Goal: Task Accomplishment & Management: Use online tool/utility

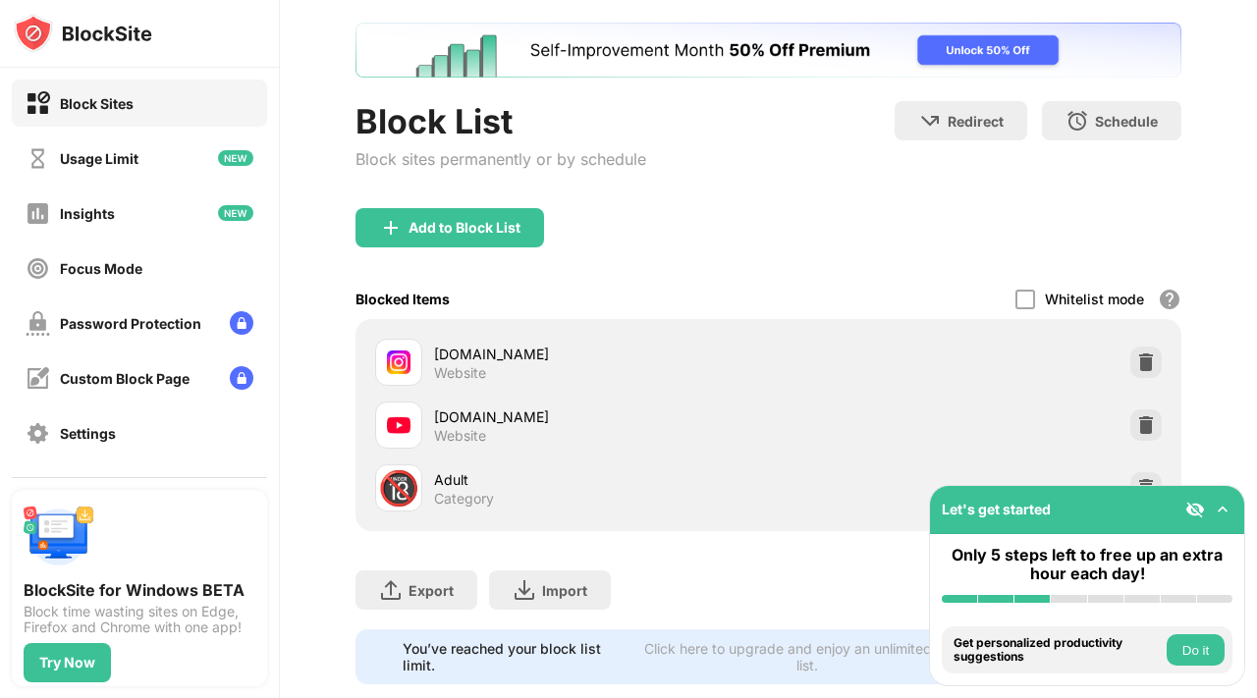
scroll to position [111, 0]
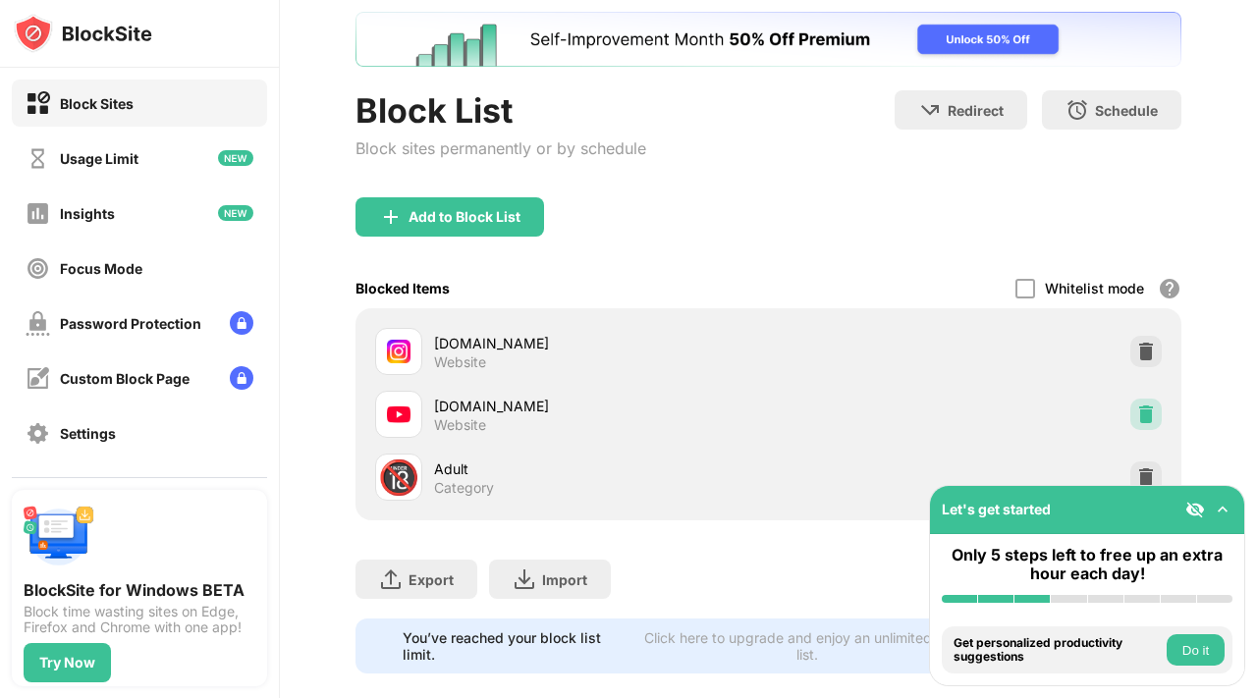
click at [1135, 415] on div at bounding box center [1146, 414] width 31 height 31
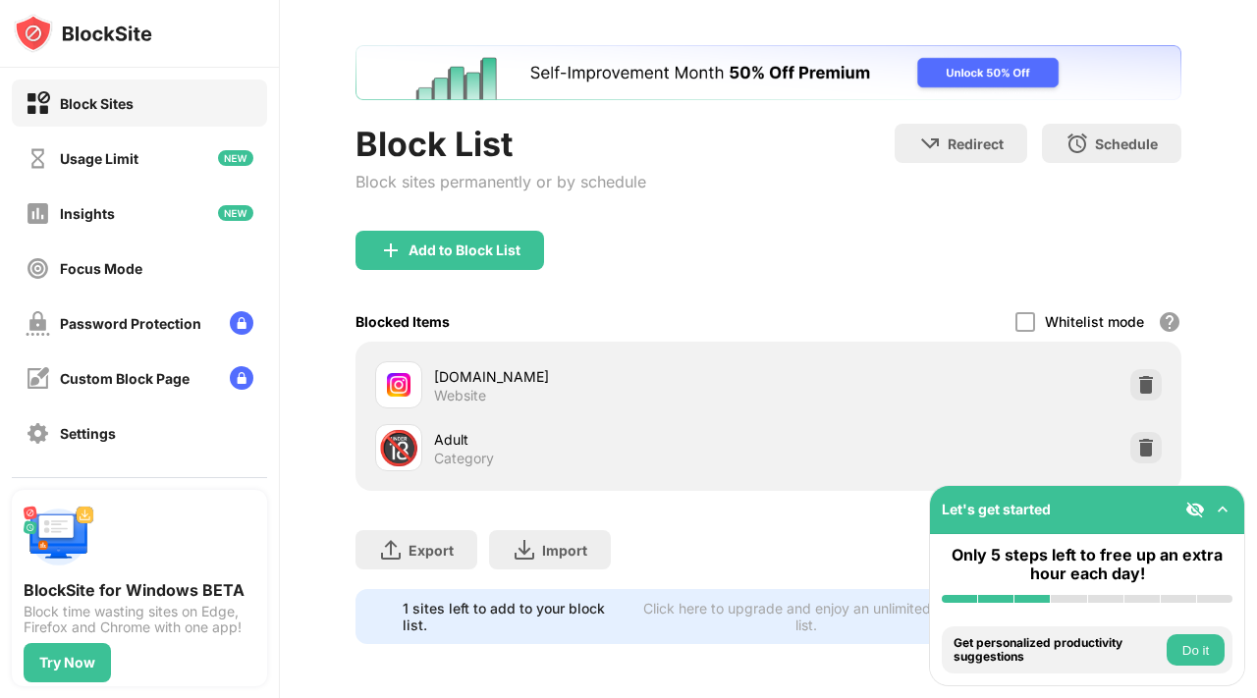
scroll to position [0, 0]
click at [354, 210] on div "Block List Block sites permanently or by schedule Redirect Choose a site to be …" at bounding box center [768, 344] width 977 height 709
click at [442, 262] on div "Add to Block List" at bounding box center [450, 250] width 189 height 39
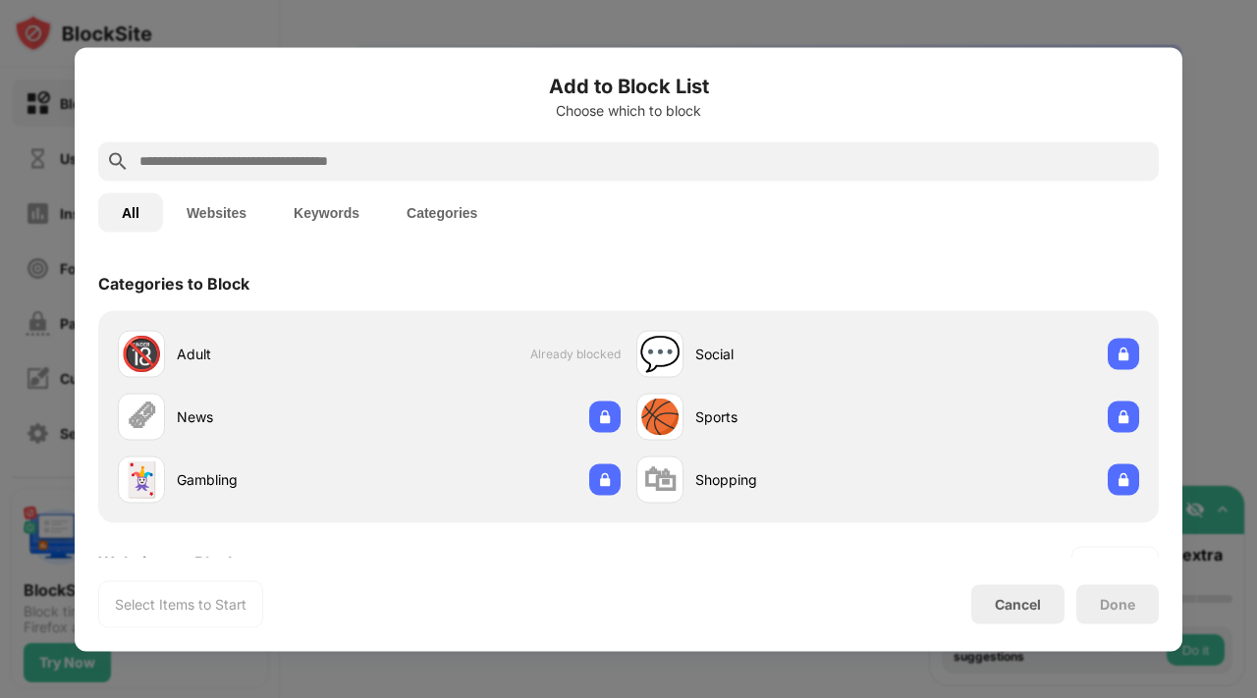
click at [546, 162] on input "text" at bounding box center [645, 161] width 1014 height 24
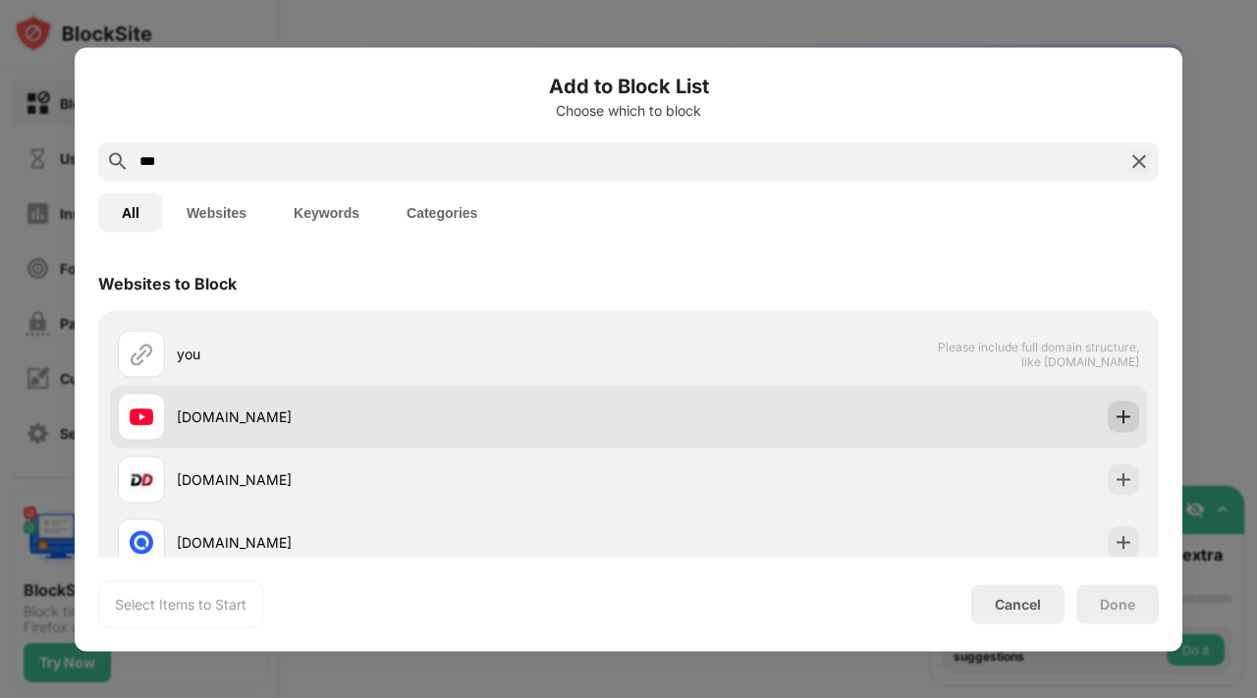
type input "***"
click at [1128, 411] on img at bounding box center [1124, 417] width 20 height 20
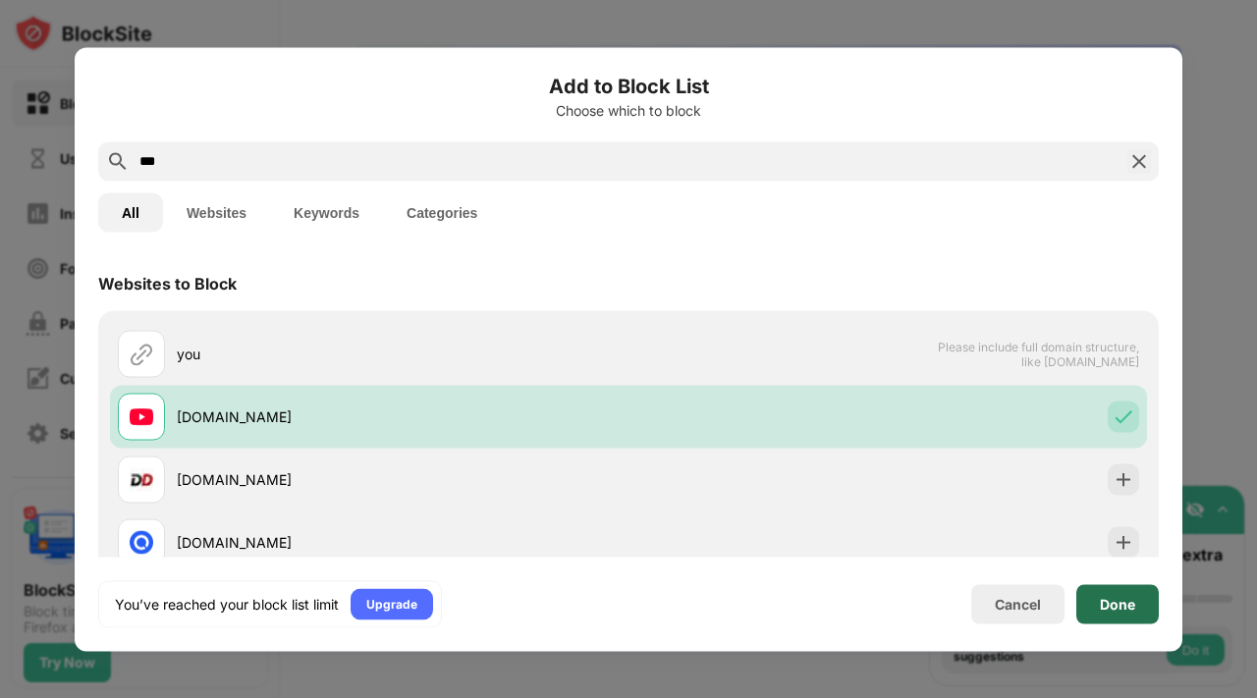
click at [1114, 622] on div "Done" at bounding box center [1118, 603] width 83 height 39
